Goal: Transaction & Acquisition: Book appointment/travel/reservation

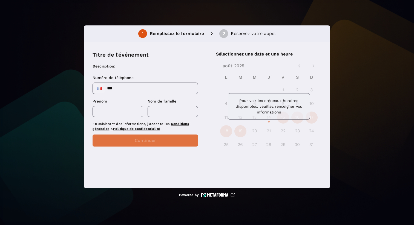
click at [132, 90] on input "***" at bounding box center [145, 88] width 105 height 11
type input "**********"
click at [117, 115] on input "text" at bounding box center [118, 111] width 51 height 11
type input "***"
click at [164, 115] on input "text" at bounding box center [173, 111] width 51 height 11
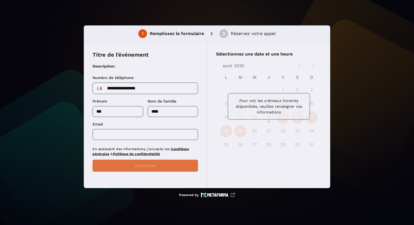
type input "****"
click at [152, 132] on input "text" at bounding box center [145, 134] width 105 height 11
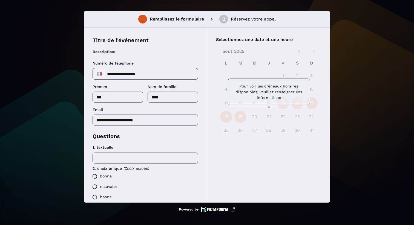
scroll to position [2, 0]
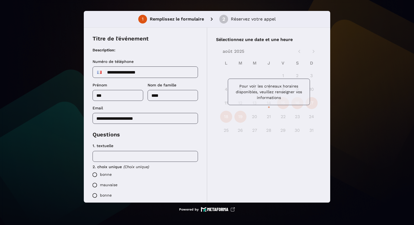
type input "**********"
click at [152, 155] on input "text" at bounding box center [145, 156] width 105 height 11
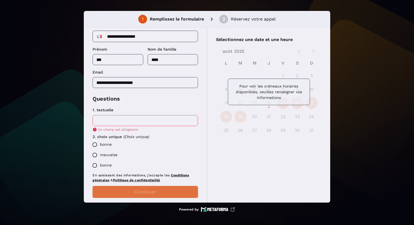
scroll to position [39, 0]
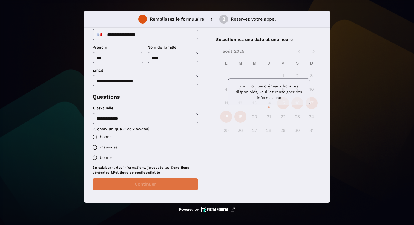
type input "**********"
click at [111, 148] on label "mauvaise" at bounding box center [144, 147] width 108 height 10
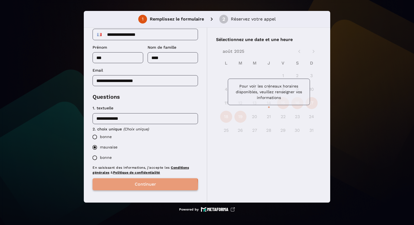
click at [127, 189] on button "Continuer" at bounding box center [145, 184] width 105 height 12
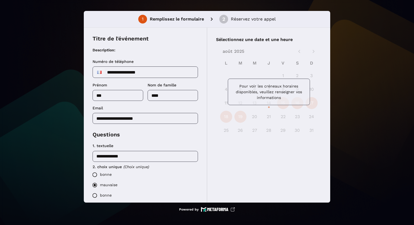
scroll to position [40, 0]
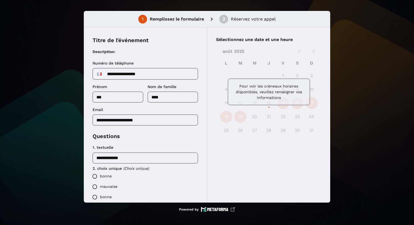
scroll to position [2, 0]
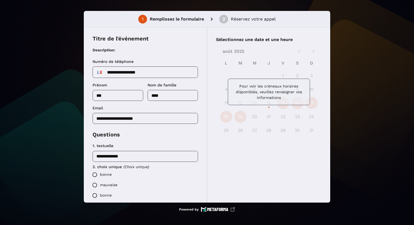
click at [109, 186] on label "mauvaise" at bounding box center [144, 185] width 108 height 10
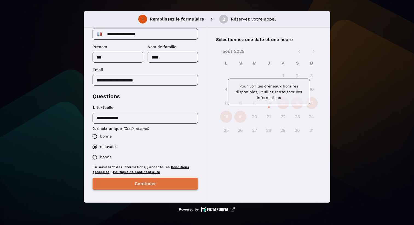
click at [140, 183] on button "Continuer" at bounding box center [145, 184] width 105 height 12
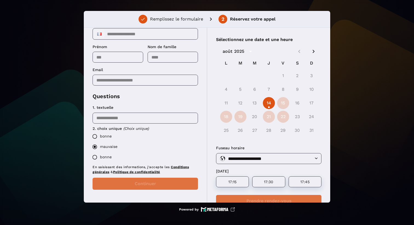
scroll to position [18, 0]
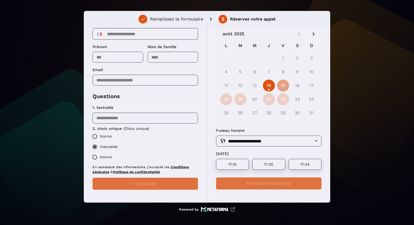
click at [284, 89] on button "15" at bounding box center [283, 86] width 12 height 12
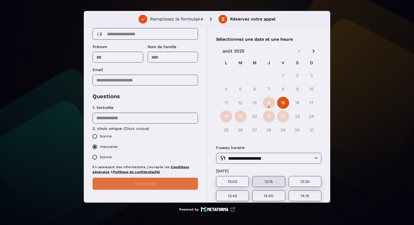
scroll to position [0, 0]
click at [227, 117] on button "18" at bounding box center [226, 117] width 12 height 12
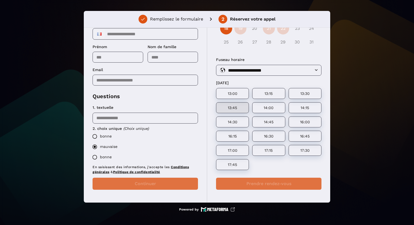
scroll to position [89, 0]
click at [266, 96] on div "13:15" at bounding box center [268, 93] width 33 height 11
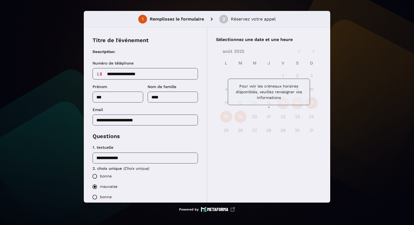
scroll to position [2, 0]
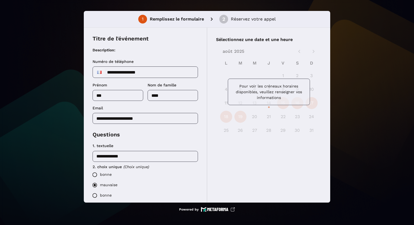
click at [104, 176] on label "bonne" at bounding box center [144, 175] width 108 height 10
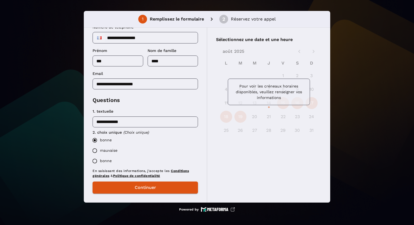
scroll to position [40, 0]
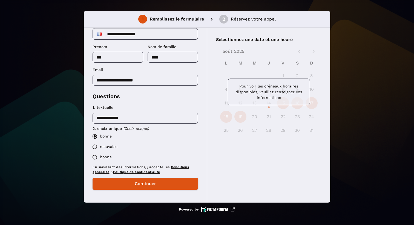
click at [106, 157] on label "bonne" at bounding box center [144, 157] width 108 height 10
click at [107, 136] on label "bonne" at bounding box center [144, 136] width 108 height 10
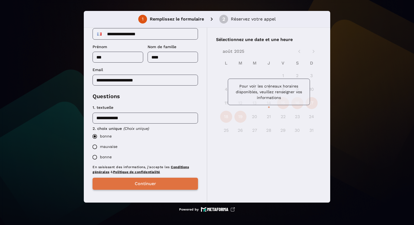
click at [130, 187] on button "Continuer" at bounding box center [145, 184] width 105 height 12
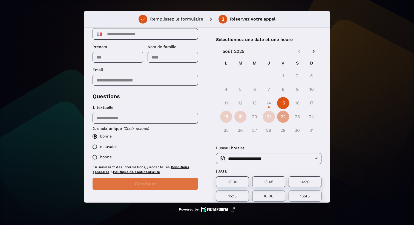
click at [284, 119] on button "22" at bounding box center [283, 117] width 12 height 12
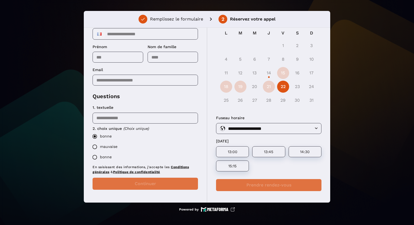
scroll to position [32, 0]
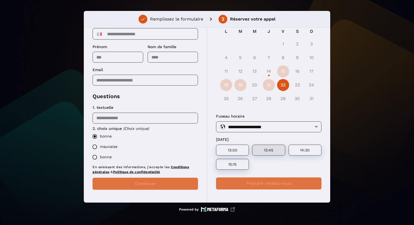
click at [269, 149] on p "13:45" at bounding box center [269, 150] width 20 height 4
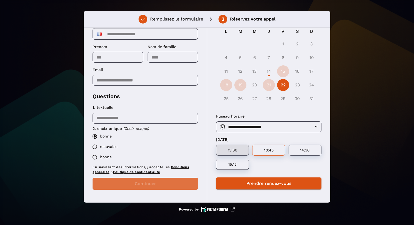
click at [236, 149] on p "13:00" at bounding box center [233, 150] width 20 height 4
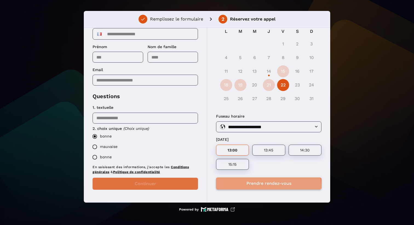
click at [245, 187] on button "Prendre rendez-vous" at bounding box center [268, 184] width 105 height 12
